Goal: Find specific page/section: Find specific page/section

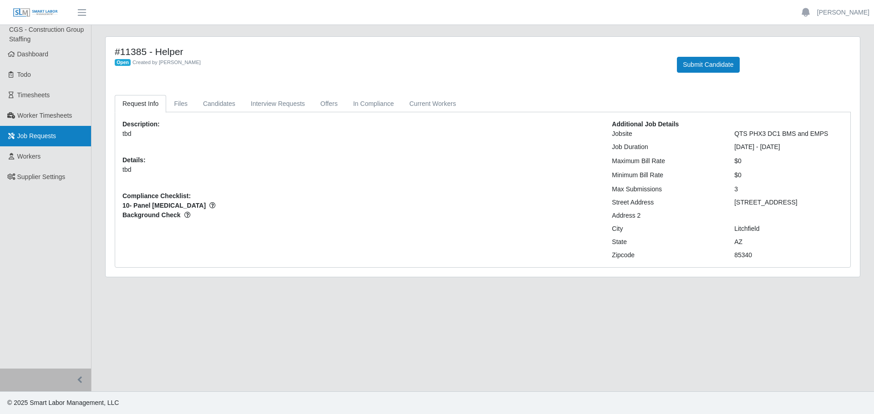
click at [35, 134] on span "Job Requests" at bounding box center [36, 135] width 39 height 7
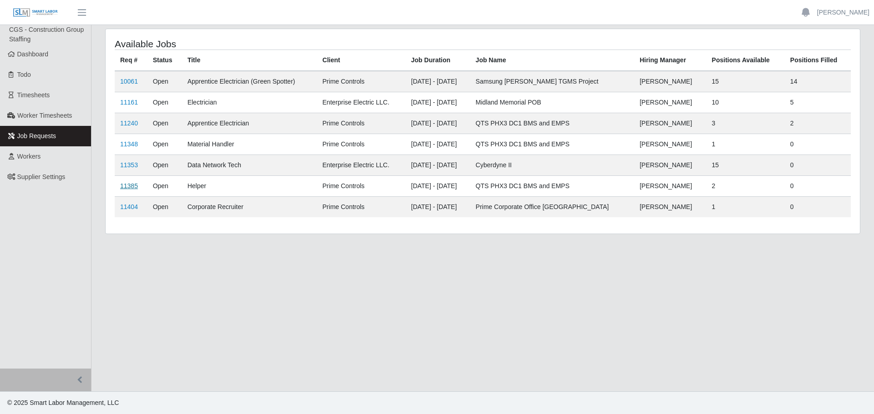
click at [126, 187] on link "11385" at bounding box center [129, 185] width 18 height 7
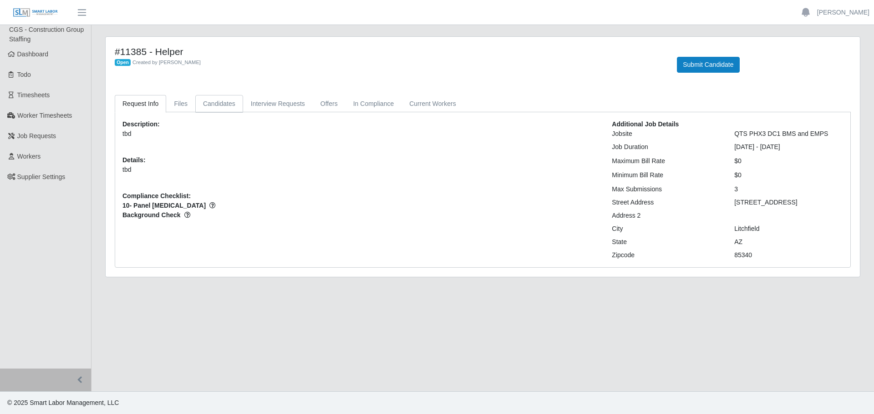
click at [219, 103] on link "Candidates" at bounding box center [219, 104] width 48 height 18
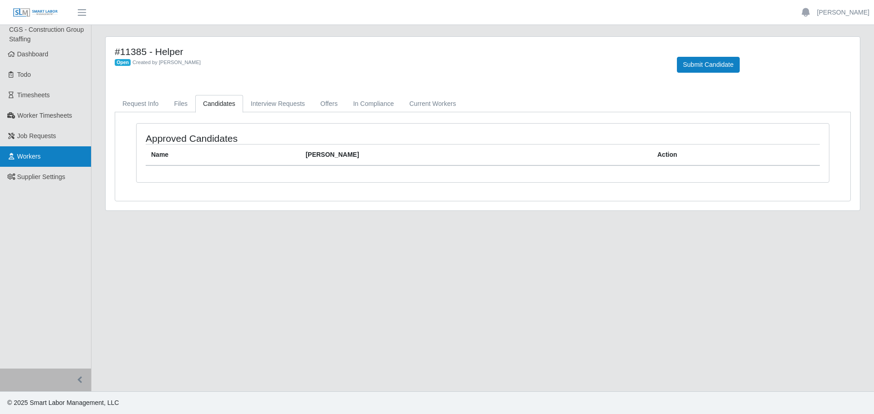
click at [31, 153] on span "Workers" at bounding box center [29, 156] width 24 height 7
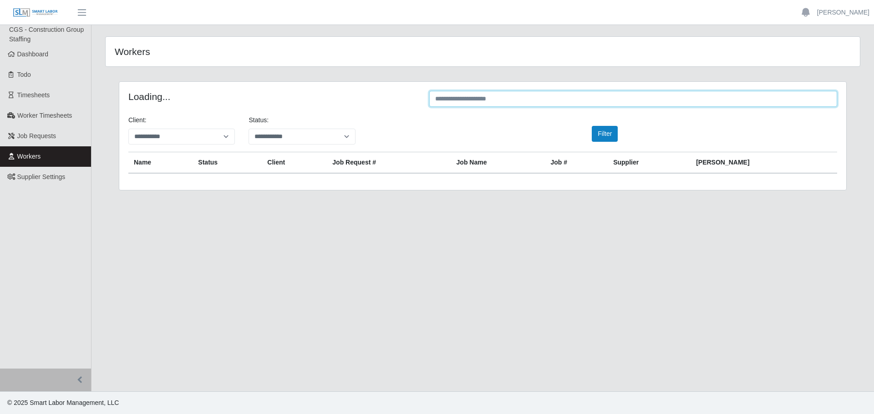
click at [468, 96] on input "text" at bounding box center [633, 99] width 408 height 16
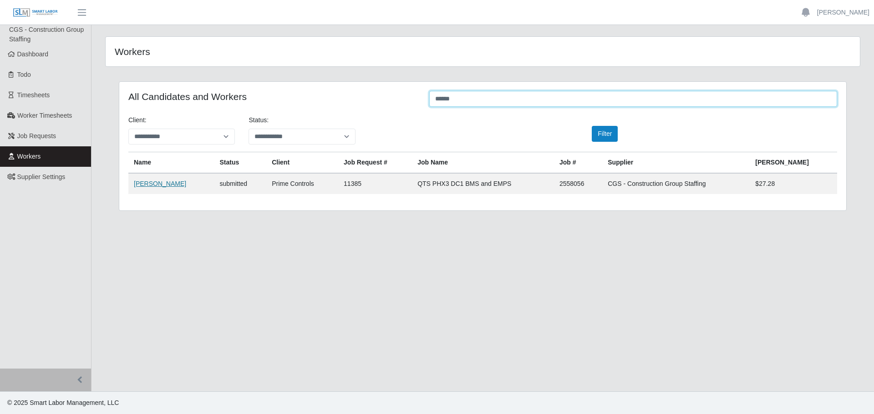
type input "******"
click at [146, 186] on link "[PERSON_NAME]" at bounding box center [160, 183] width 52 height 7
